Goal: Information Seeking & Learning: Learn about a topic

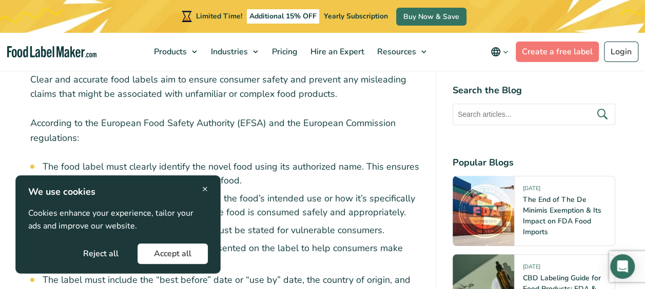
scroll to position [2172, 0]
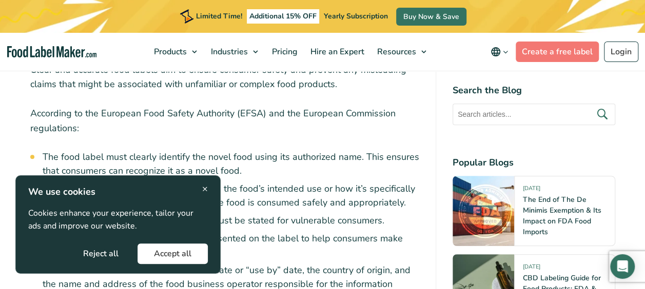
click at [198, 188] on div "× We use cookies Cookies enhance your experience, tailor your ads and improve o…" at bounding box center [118, 224] width 180 height 79
click at [201, 188] on div "× We use cookies Cookies enhance your experience, tailor your ads and improve o…" at bounding box center [118, 224] width 180 height 79
click at [204, 188] on span "×" at bounding box center [205, 189] width 6 height 14
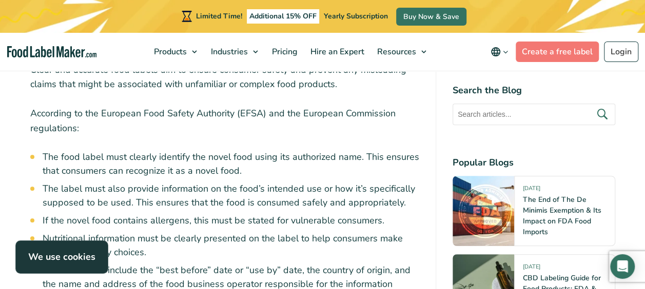
click at [537, 215] on h5 "The End of The De Minimis Exemption & Its Impact on FDA Food Imports" at bounding box center [565, 216] width 84 height 43
click at [544, 217] on link "The End of The De Minimis Exemption & Its Impact on FDA Food Imports" at bounding box center [562, 217] width 79 height 42
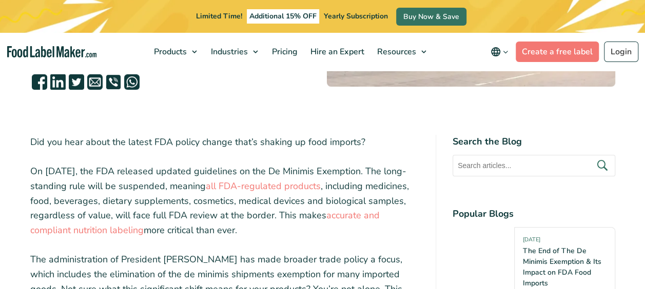
scroll to position [257, 0]
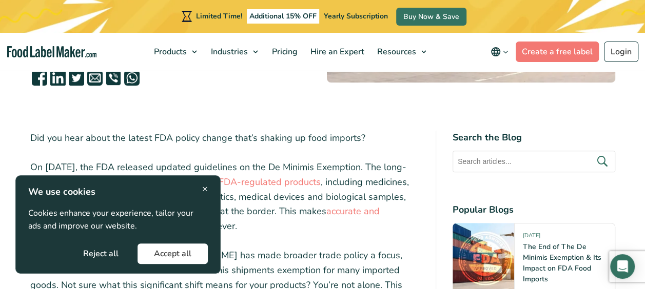
click at [204, 189] on span "×" at bounding box center [205, 189] width 6 height 14
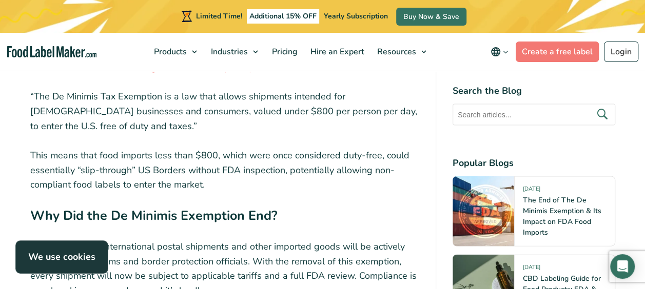
scroll to position [975, 0]
